Goal: Check status: Check status

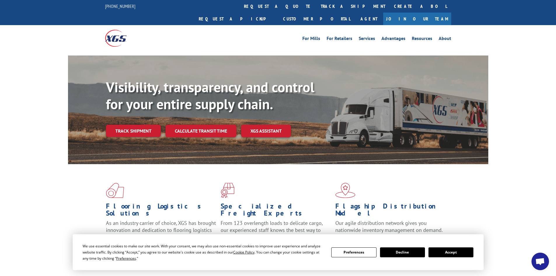
click at [125, 125] on link "Track shipment" at bounding box center [133, 131] width 55 height 12
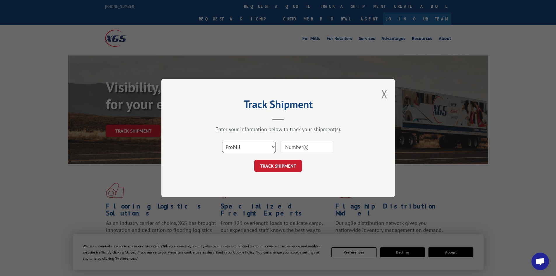
click at [242, 151] on select "Select category... Probill BOL PO" at bounding box center [249, 147] width 54 height 12
select select "bol"
click at [222, 141] on select "Select category... Probill BOL PO" at bounding box center [249, 147] width 54 height 12
click at [303, 148] on input at bounding box center [307, 147] width 54 height 12
paste input "6005318"
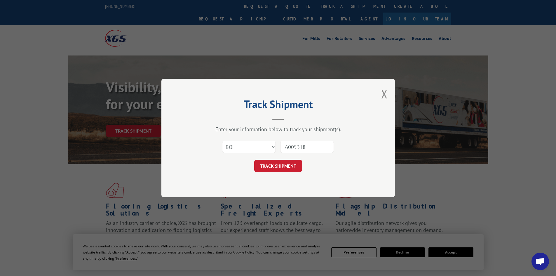
type input "6005318"
click at [286, 166] on button "TRACK SHIPMENT" at bounding box center [278, 166] width 48 height 12
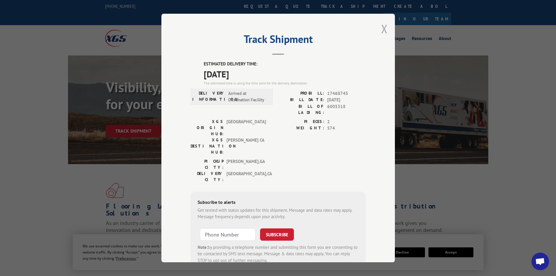
click at [381, 29] on button "Close modal" at bounding box center [384, 28] width 6 height 15
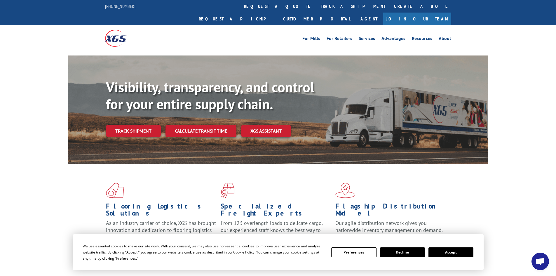
click at [455, 254] on button "Accept" at bounding box center [450, 252] width 45 height 10
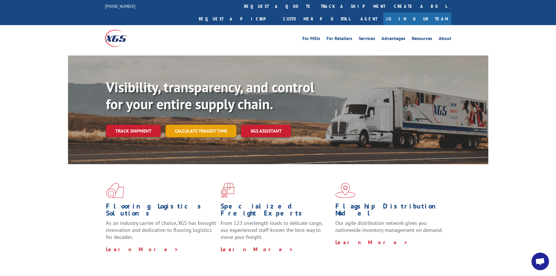
click at [177, 125] on link "Calculate transit time" at bounding box center [200, 131] width 71 height 13
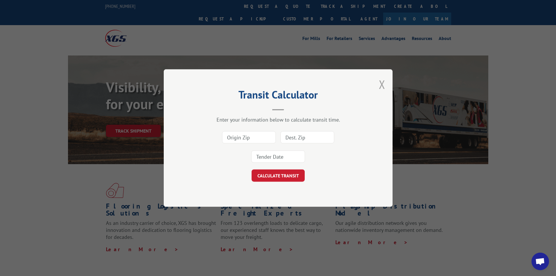
click at [383, 85] on button "Close modal" at bounding box center [382, 83] width 6 height 15
